Goal: Task Accomplishment & Management: Manage account settings

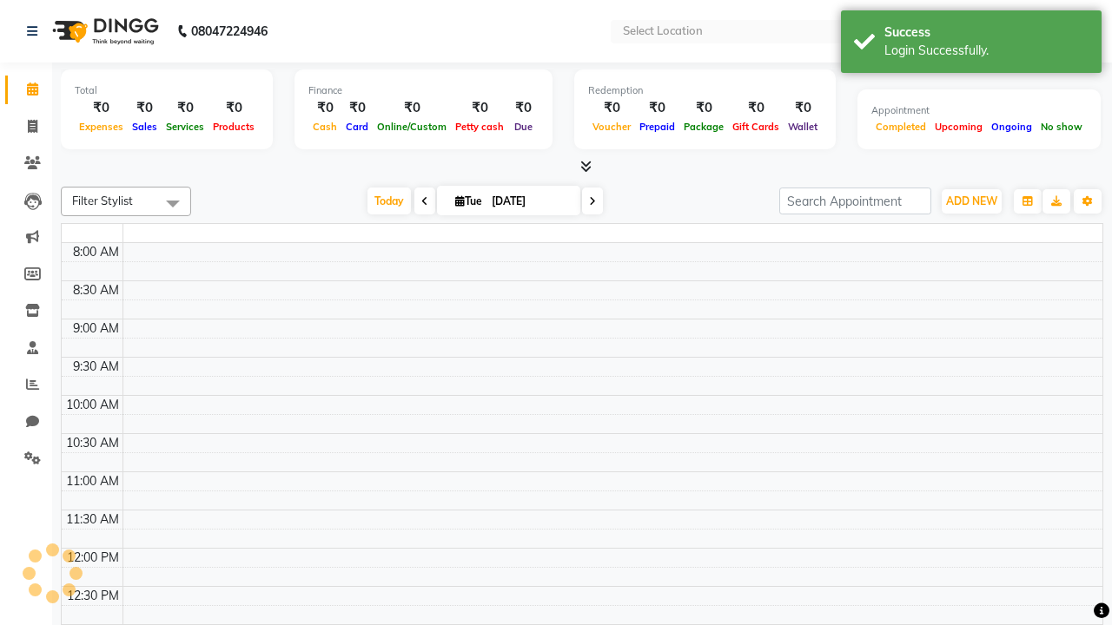
select select "en"
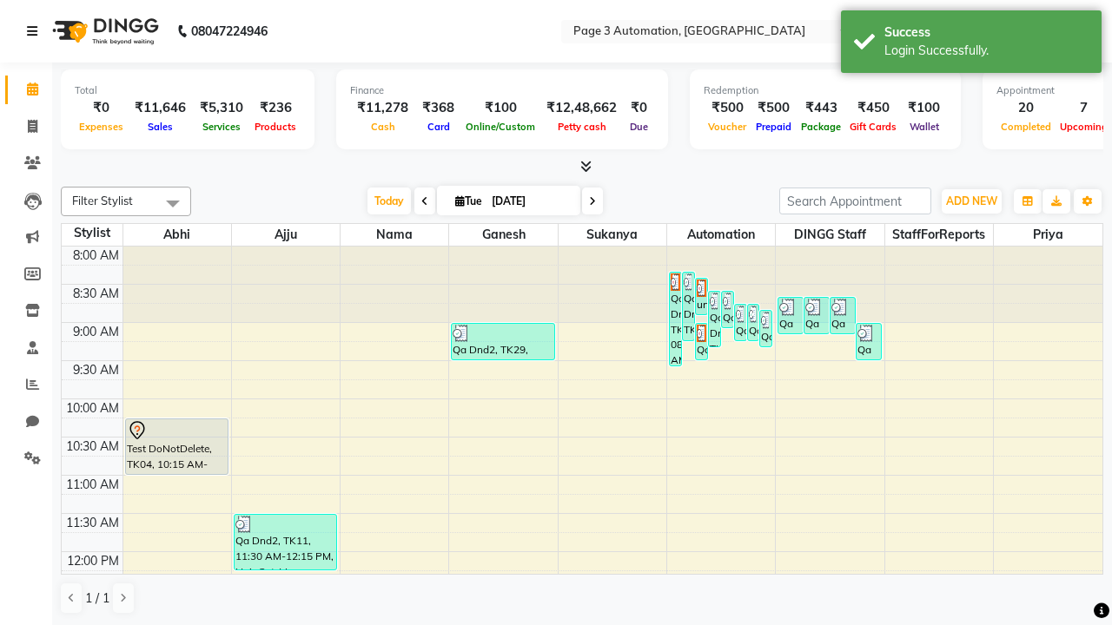
click at [36, 31] on icon at bounding box center [32, 31] width 10 height 12
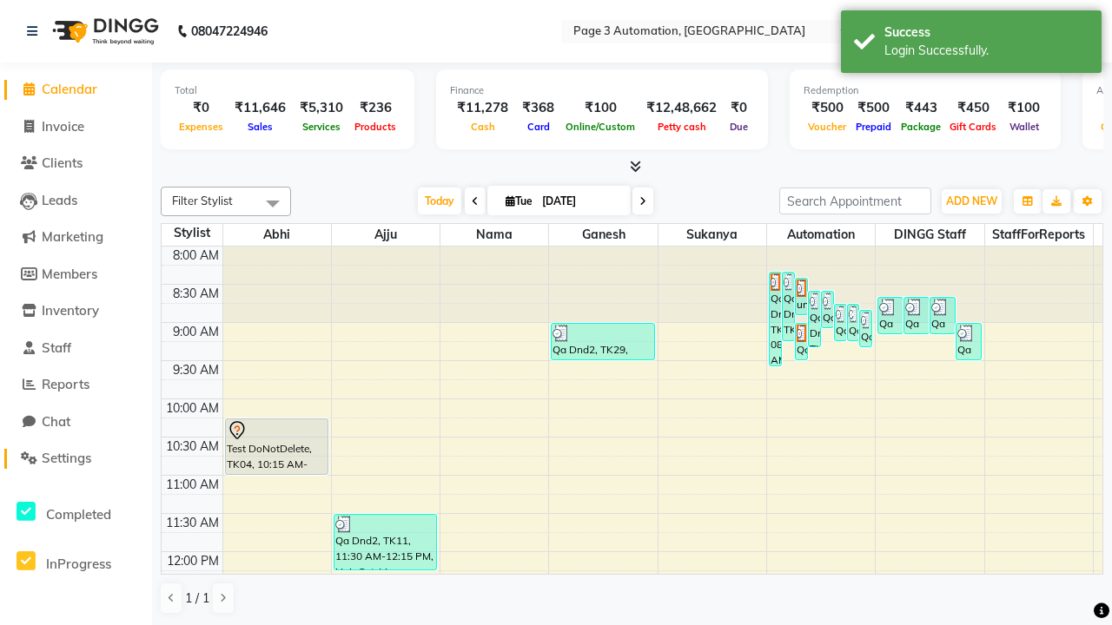
click at [76, 459] on span "Settings" at bounding box center [67, 458] width 50 height 17
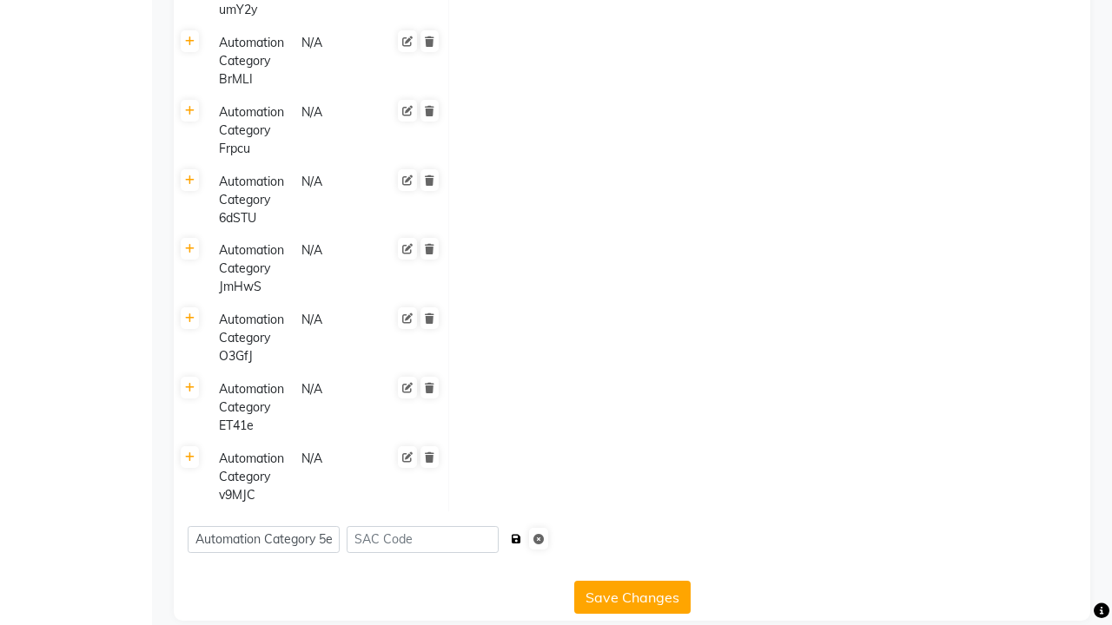
click at [521, 534] on icon "submit" at bounding box center [517, 539] width 10 height 10
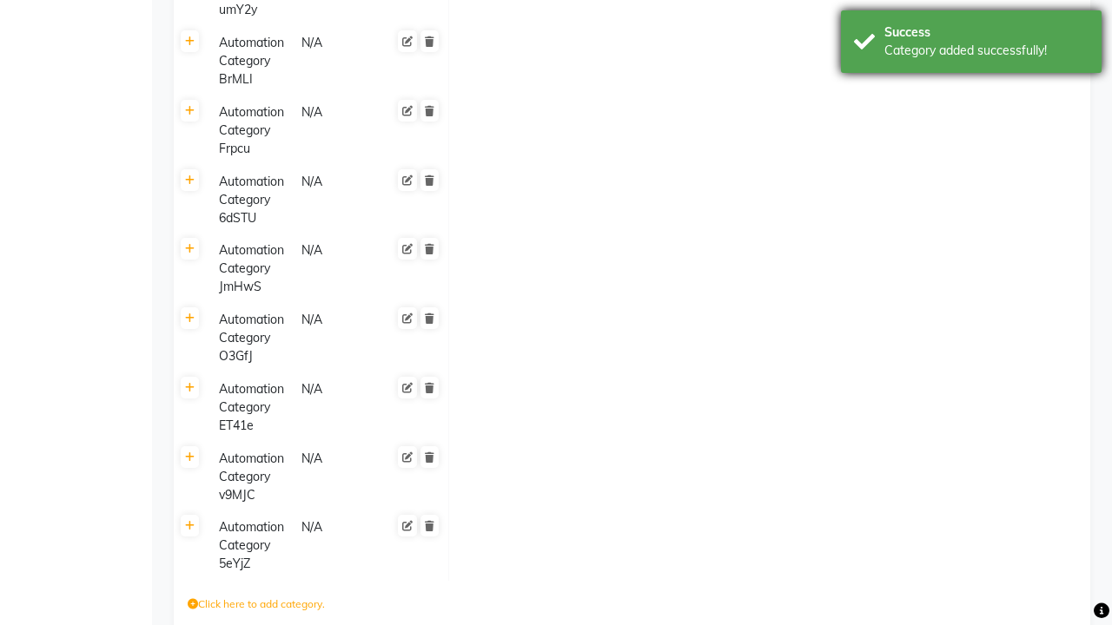
click at [971, 44] on div "Category added successfully!" at bounding box center [986, 51] width 204 height 18
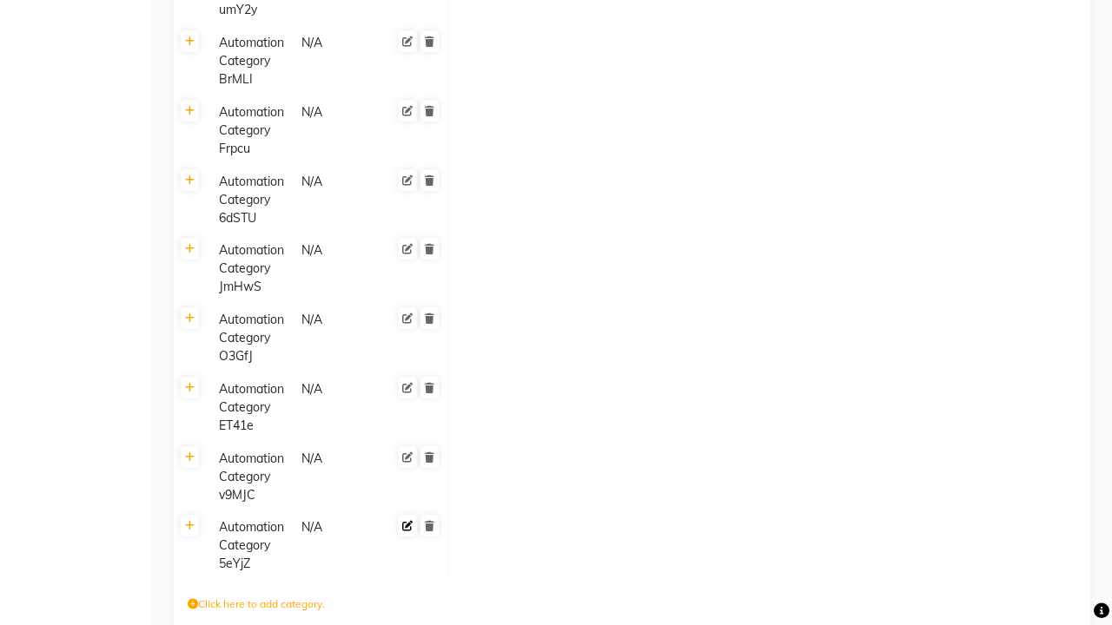
click at [407, 521] on icon at bounding box center [407, 526] width 10 height 10
type input "Automation Category DrZDN"
click at [429, 517] on span at bounding box center [428, 541] width 29 height 49
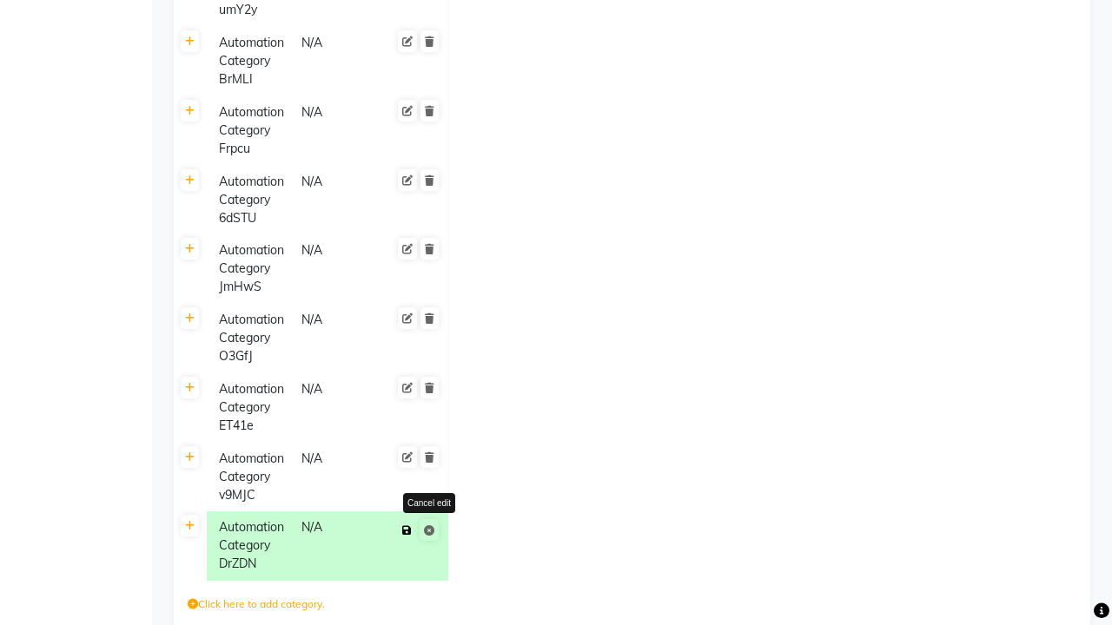
click at [406, 525] on icon at bounding box center [407, 530] width 10 height 10
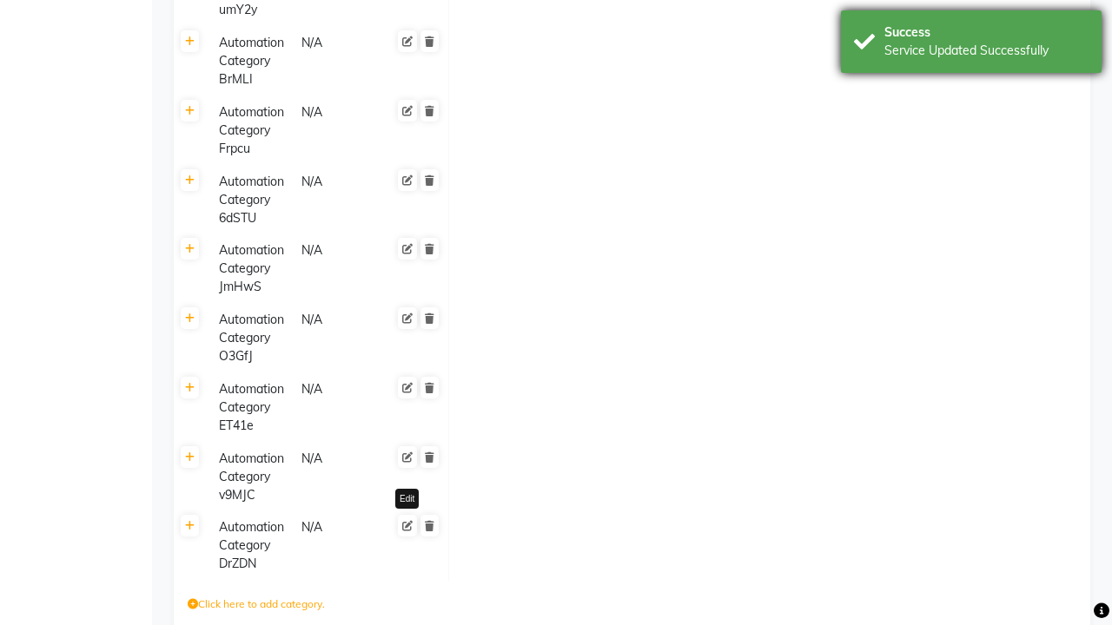
click at [971, 44] on div "Service Updated Successfully" at bounding box center [986, 51] width 204 height 18
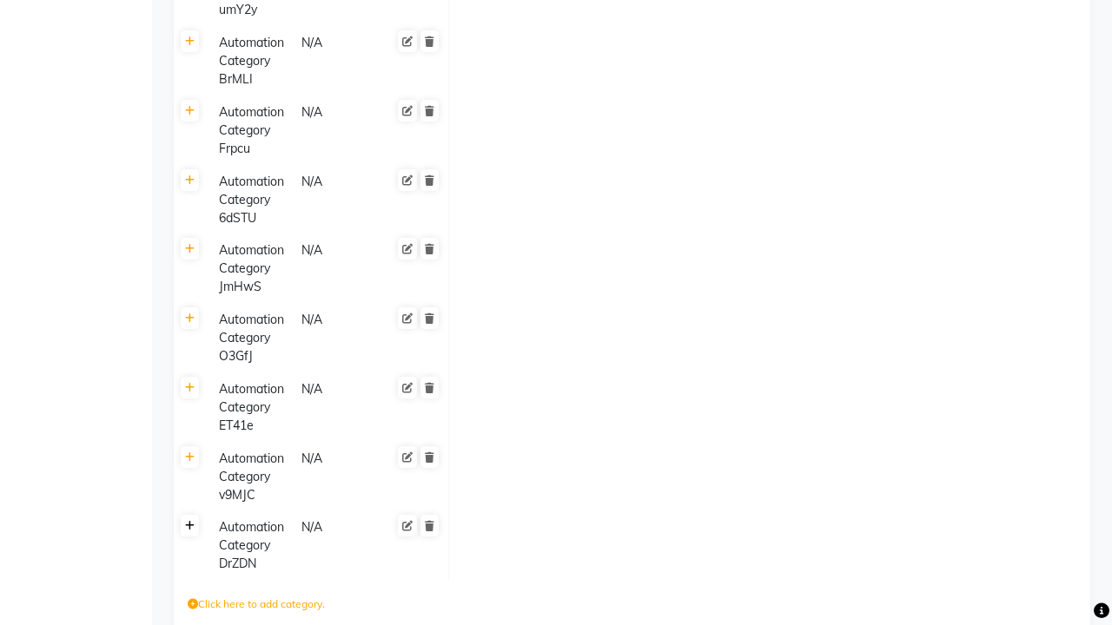
click at [189, 521] on icon at bounding box center [190, 526] width 10 height 10
click at [465, 528] on icon at bounding box center [465, 533] width 10 height 10
type input "Automation Service- eZLV6"
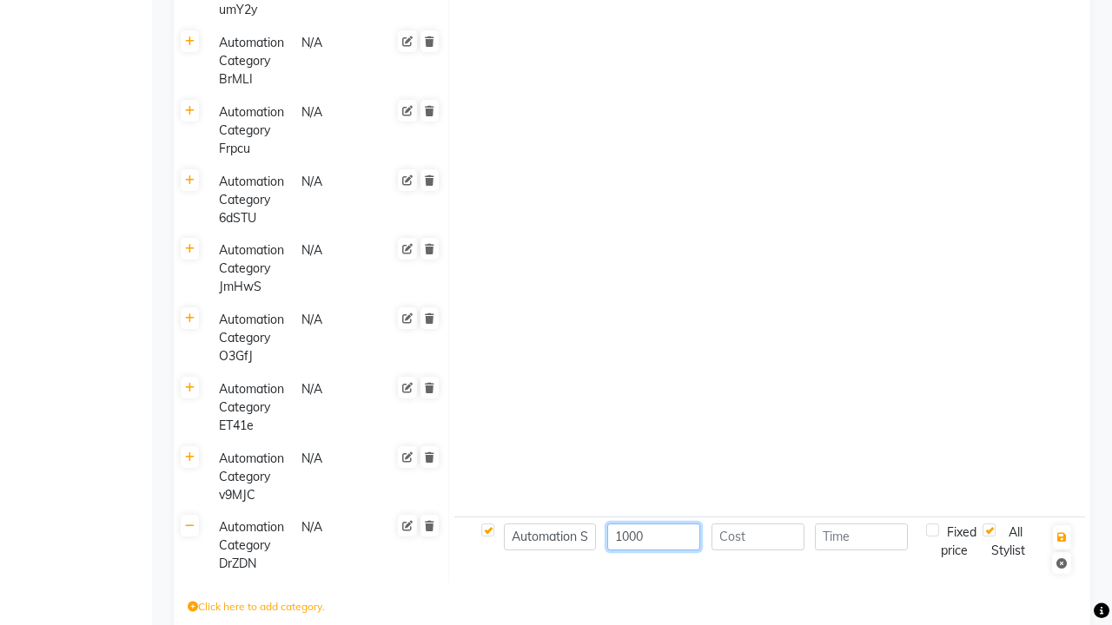
type input "1000"
type input "30"
click at [1061, 532] on icon "button" at bounding box center [1062, 537] width 10 height 10
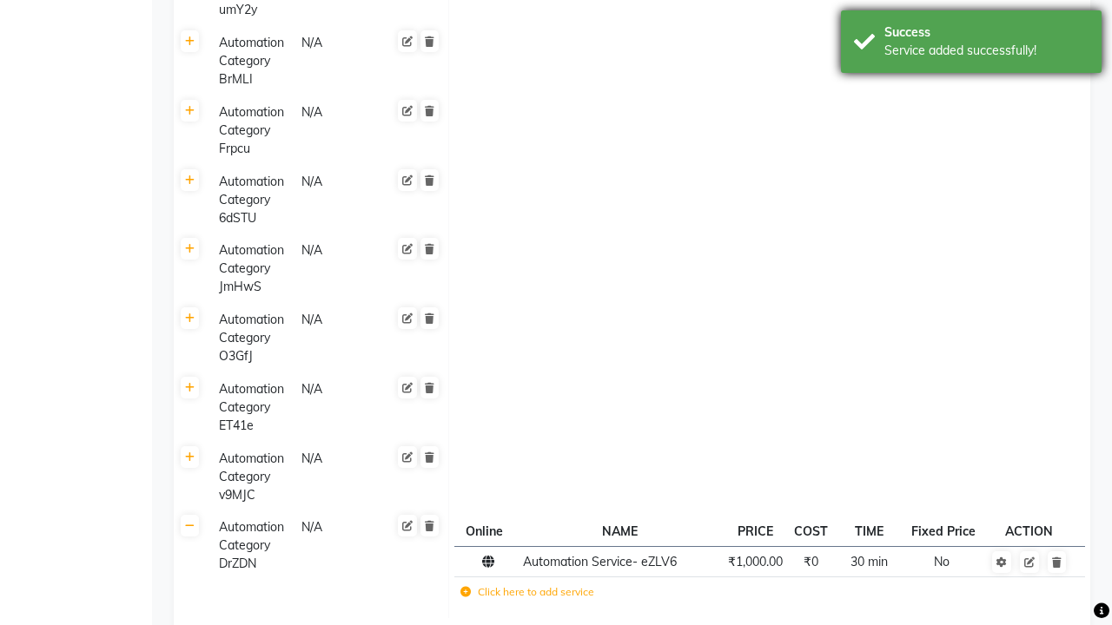
click at [971, 44] on div "Service added successfully!" at bounding box center [986, 51] width 204 height 18
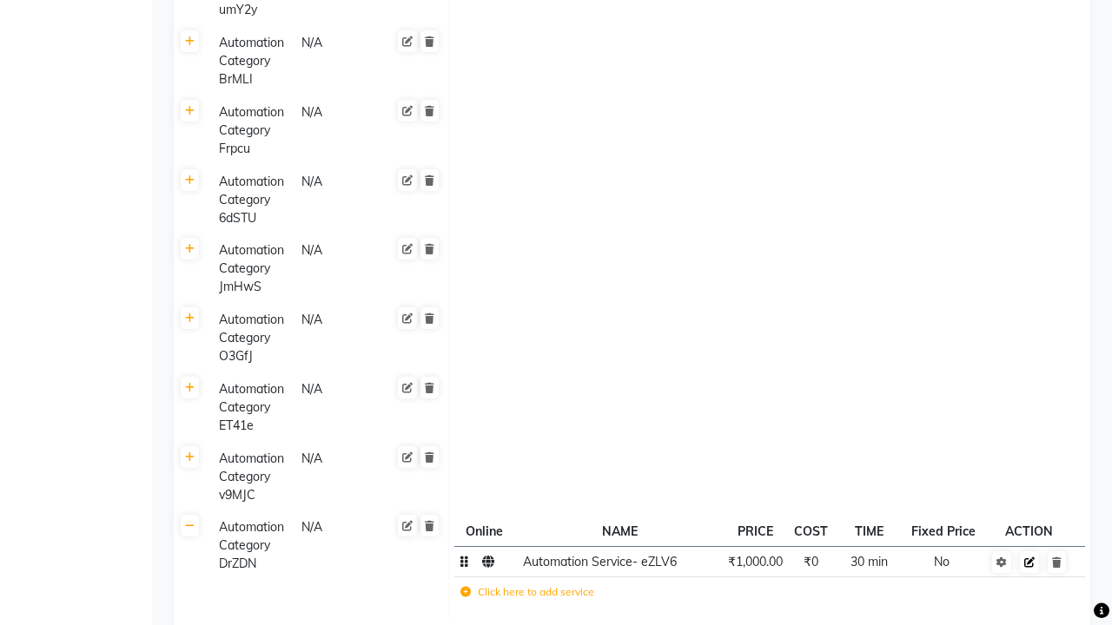
click at [1029, 562] on icon at bounding box center [1029, 563] width 10 height 10
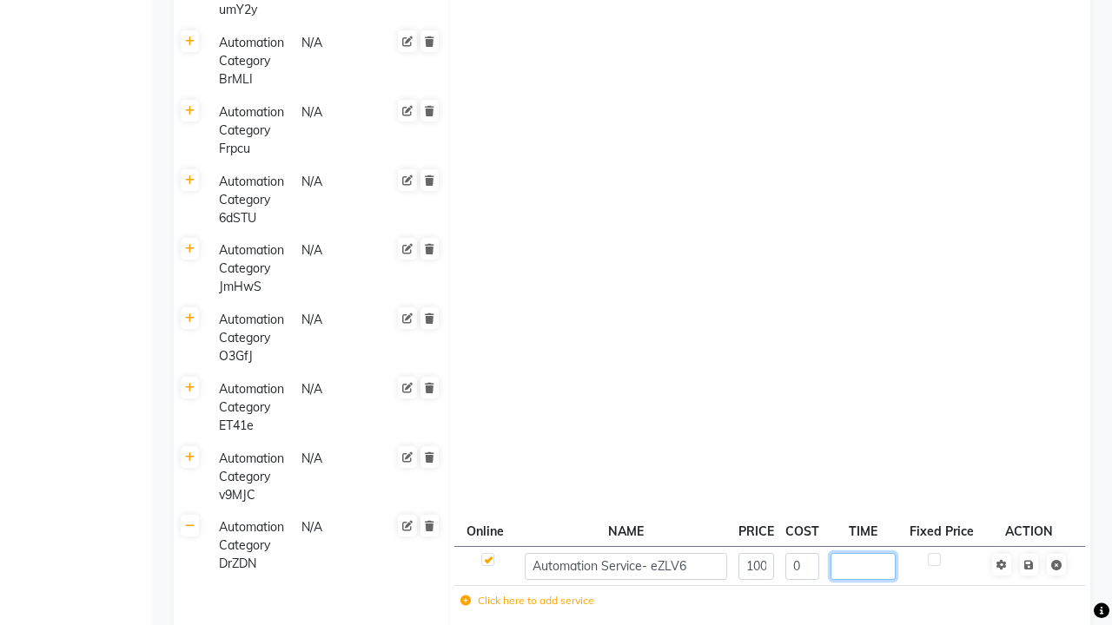
type input "60"
click at [1028, 555] on span at bounding box center [1040, 563] width 55 height 17
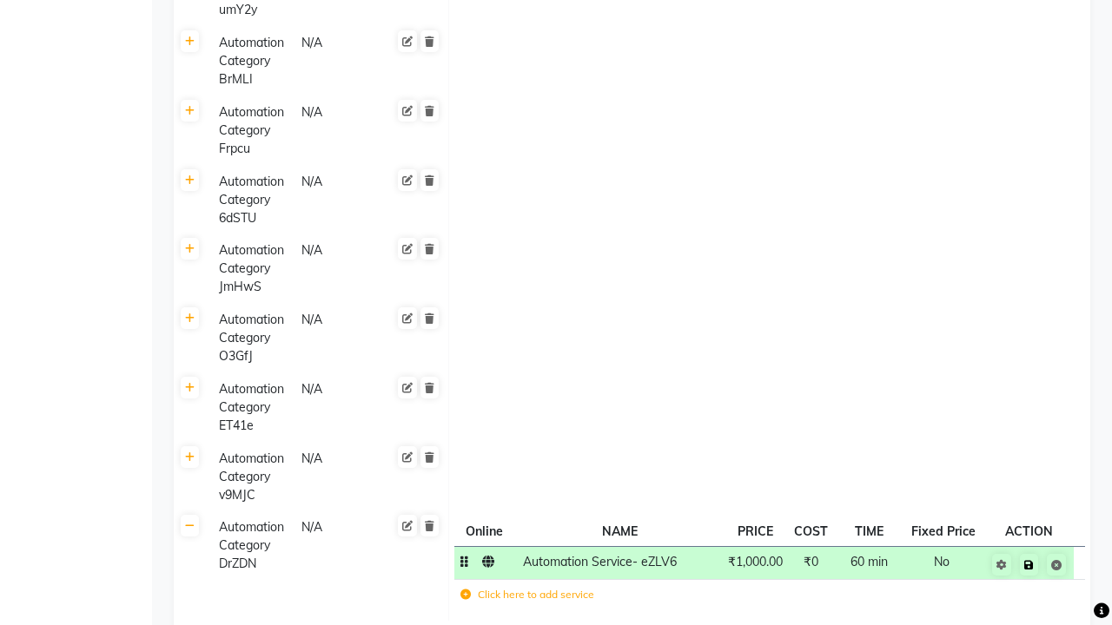
click at [1028, 565] on icon at bounding box center [1029, 565] width 10 height 10
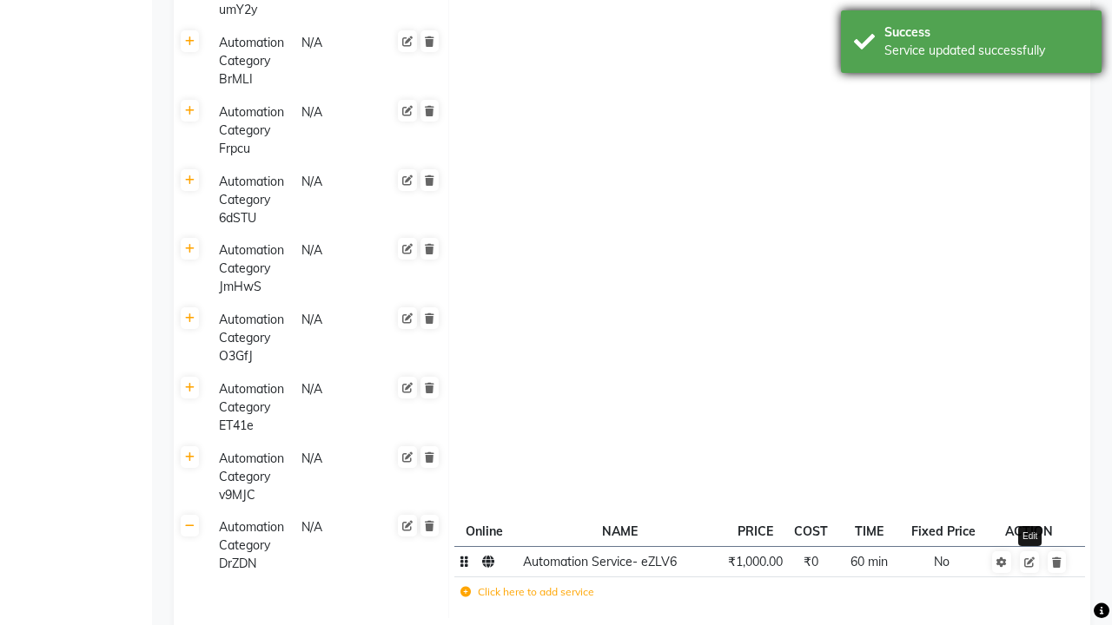
click at [971, 44] on div "Service updated successfully" at bounding box center [986, 51] width 204 height 18
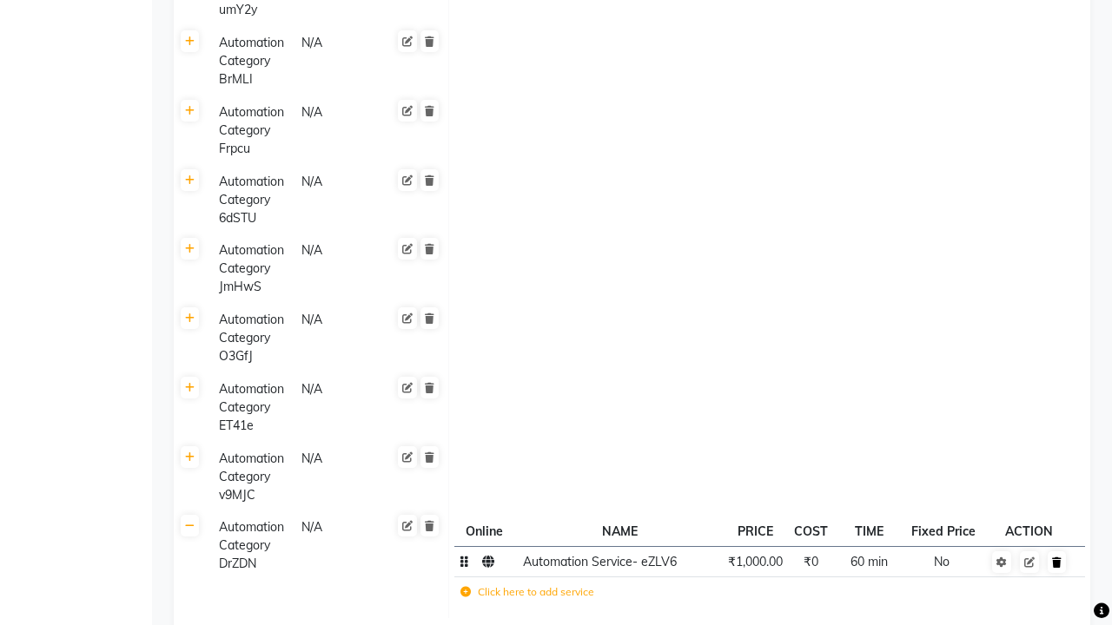
click at [1056, 562] on icon at bounding box center [1057, 563] width 10 height 10
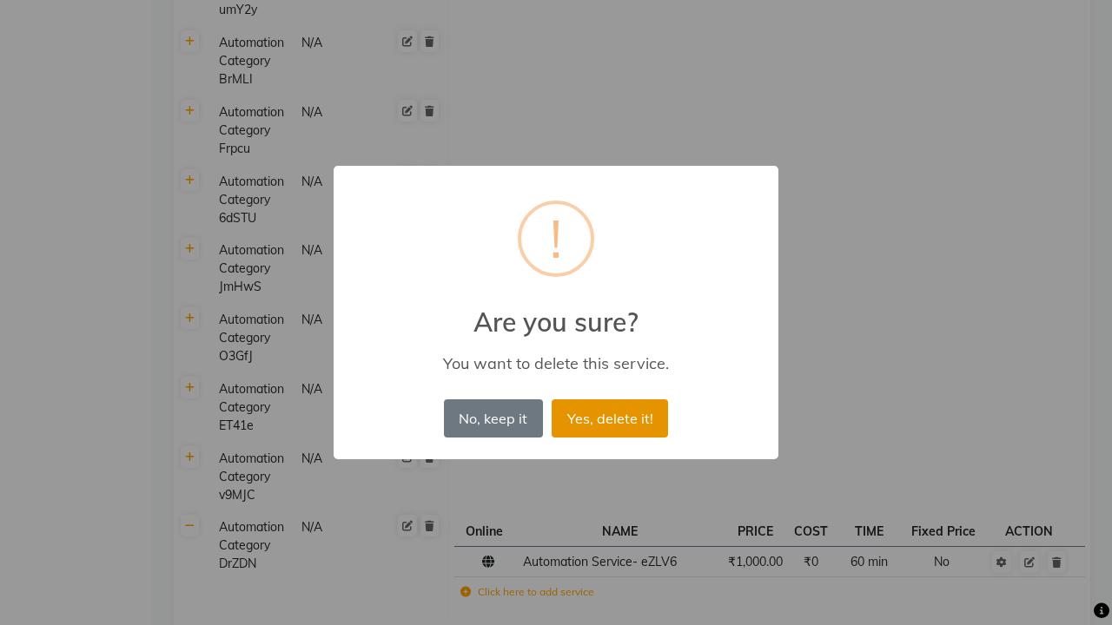
click at [607, 413] on button "Yes, delete it!" at bounding box center [609, 418] width 116 height 38
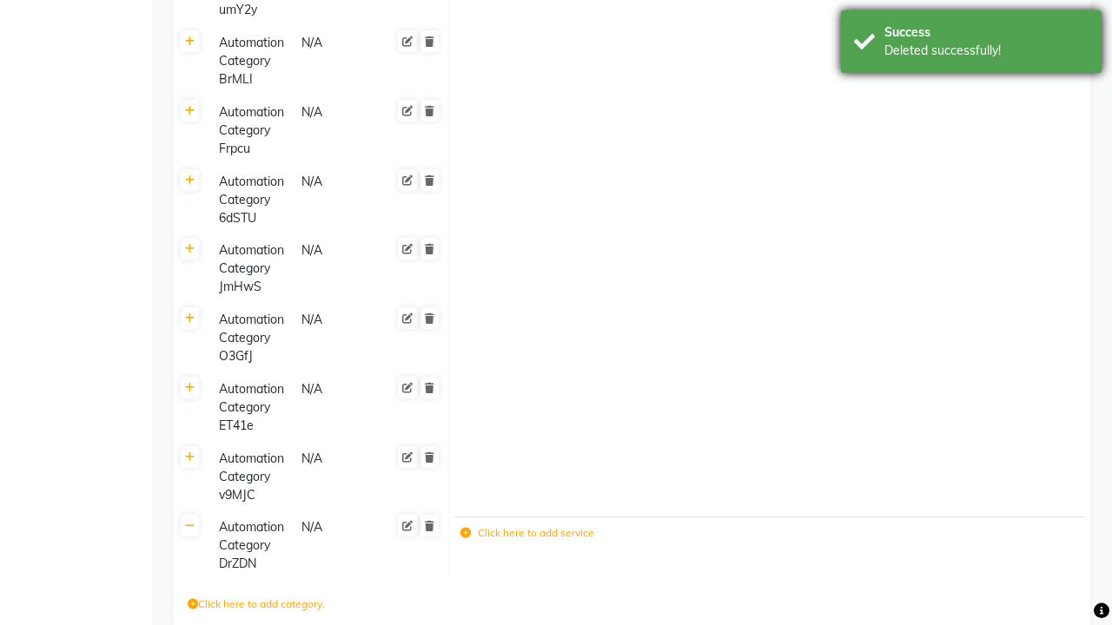
click at [971, 44] on div "Deleted successfully!" at bounding box center [986, 51] width 204 height 18
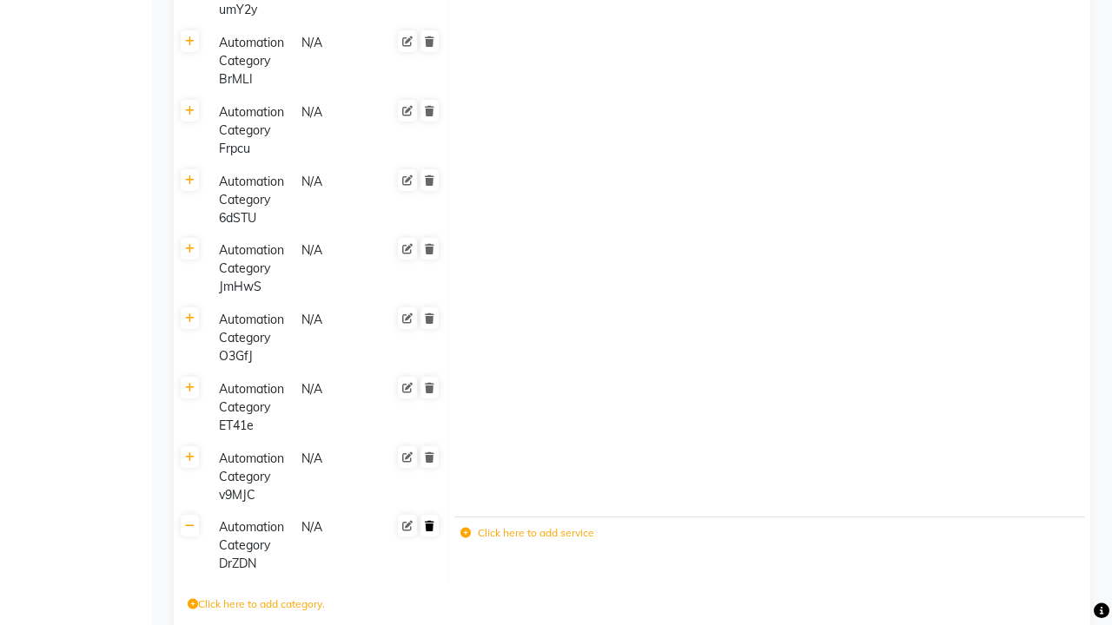
click at [429, 521] on icon at bounding box center [430, 526] width 10 height 10
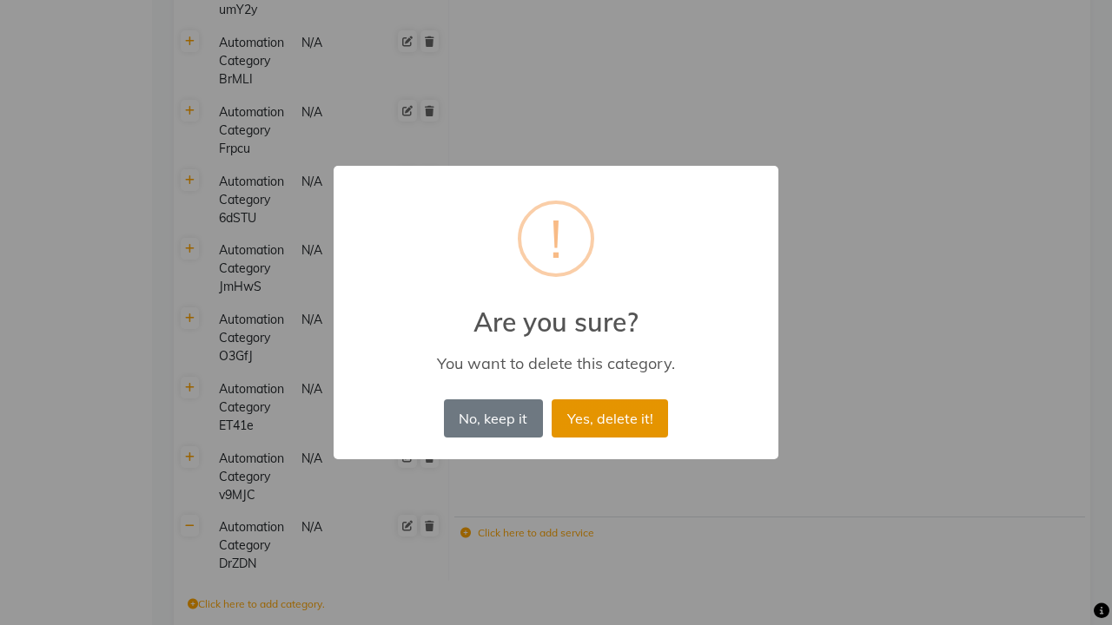
click at [610, 418] on button "Yes, delete it!" at bounding box center [609, 418] width 116 height 38
